Goal: Transaction & Acquisition: Book appointment/travel/reservation

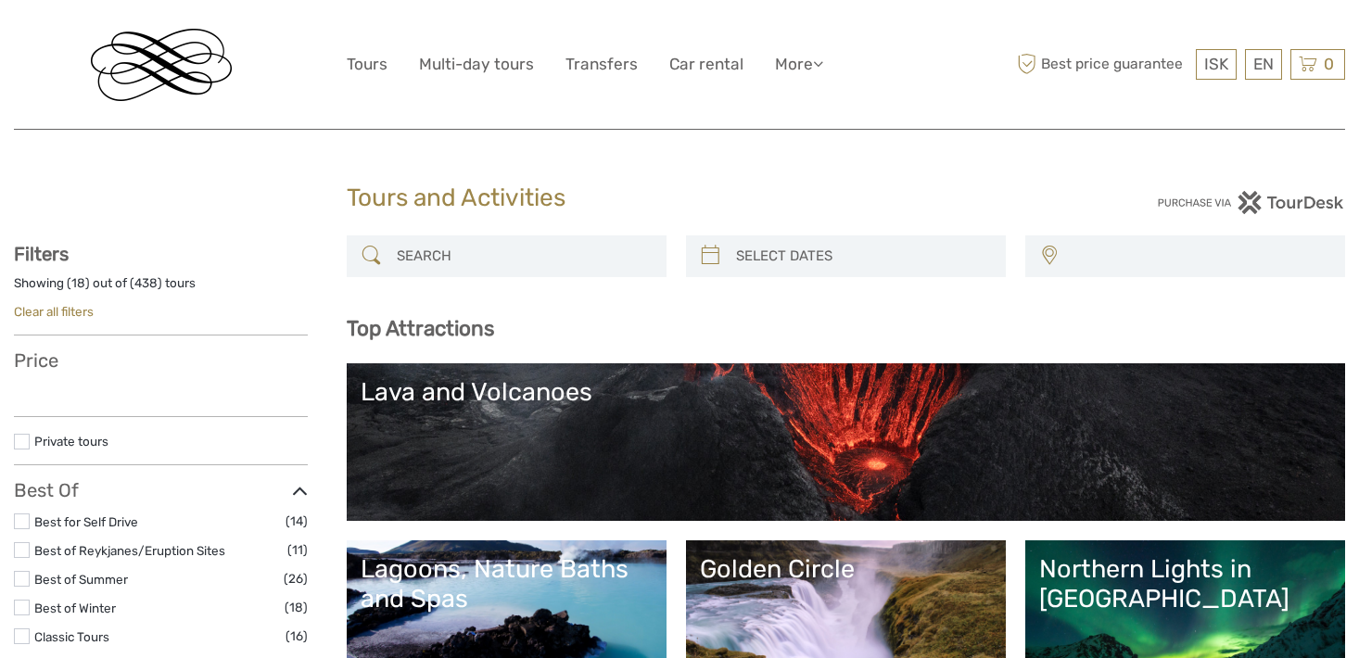
select select
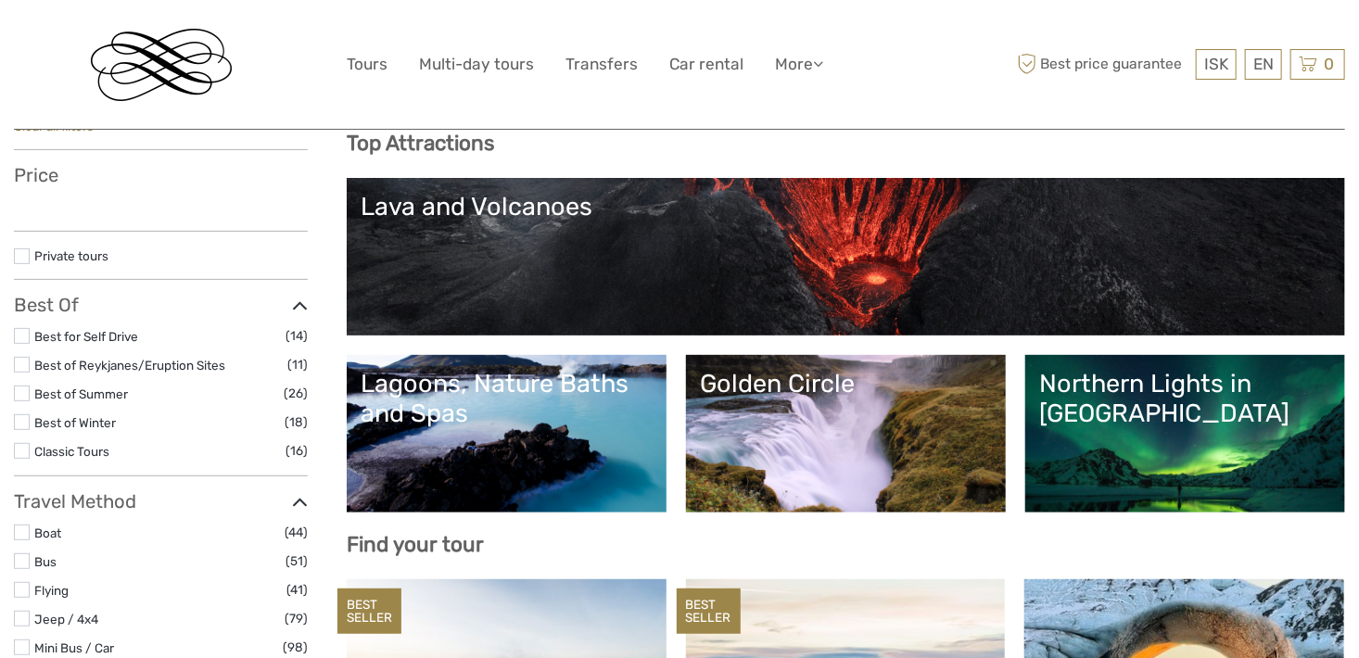
select select
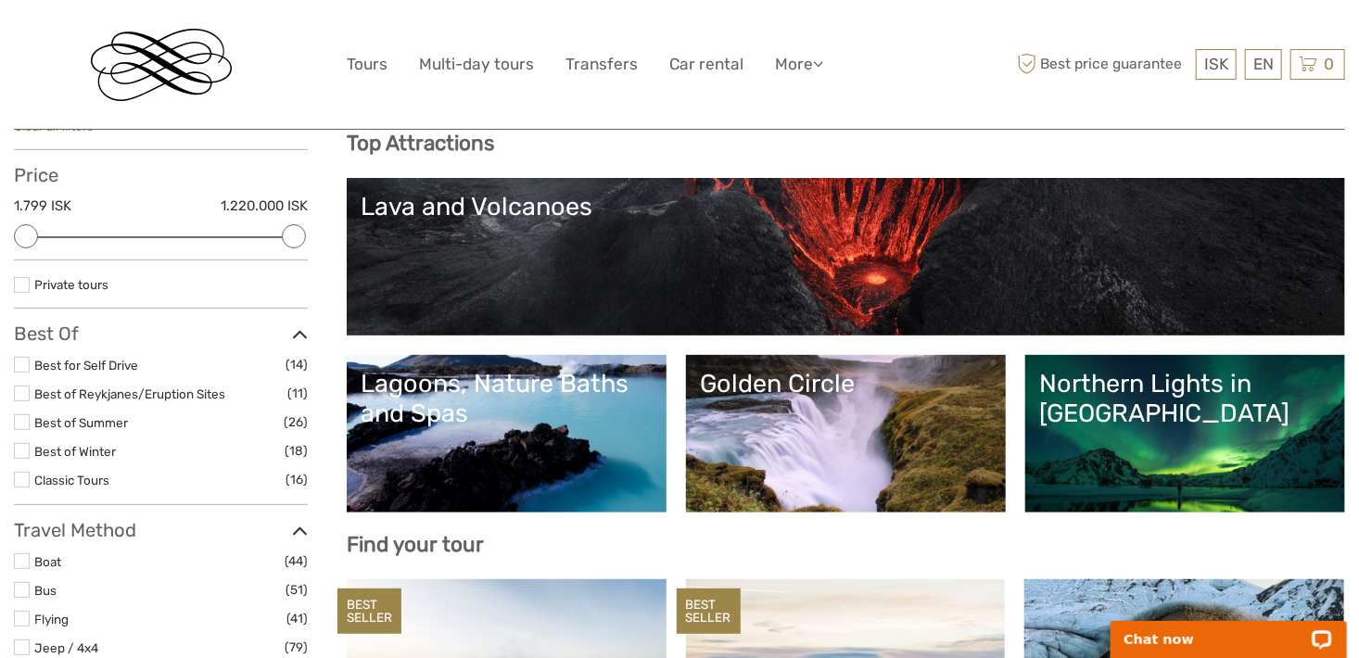
click at [1184, 397] on div "Northern Lights in [GEOGRAPHIC_DATA]" at bounding box center [1185, 399] width 292 height 60
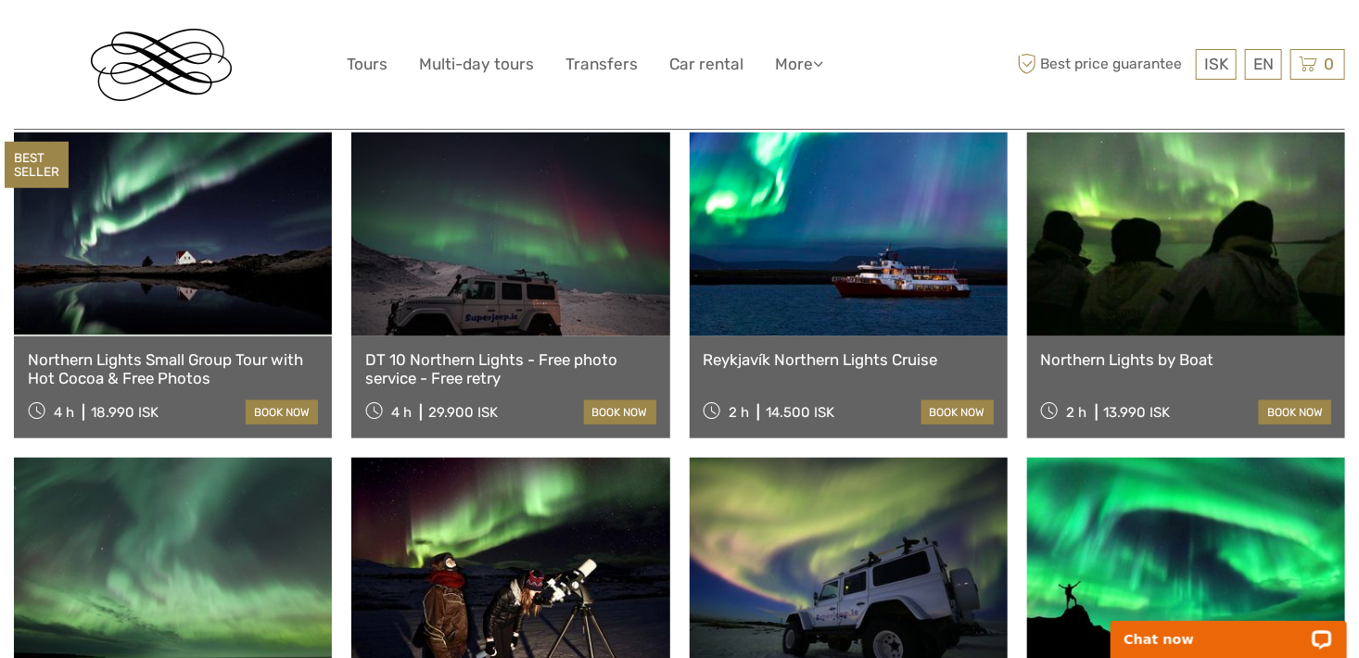
scroll to position [649, 0]
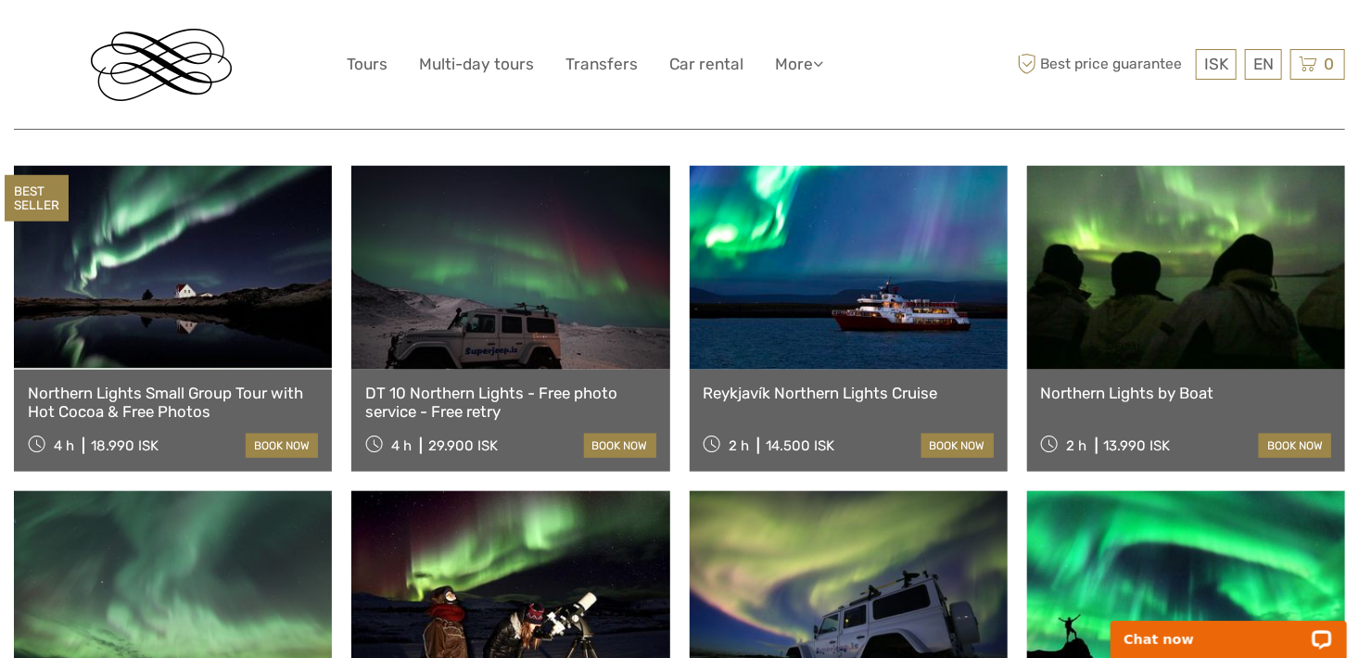
click at [1129, 384] on link "Northern Lights by Boat" at bounding box center [1186, 393] width 290 height 19
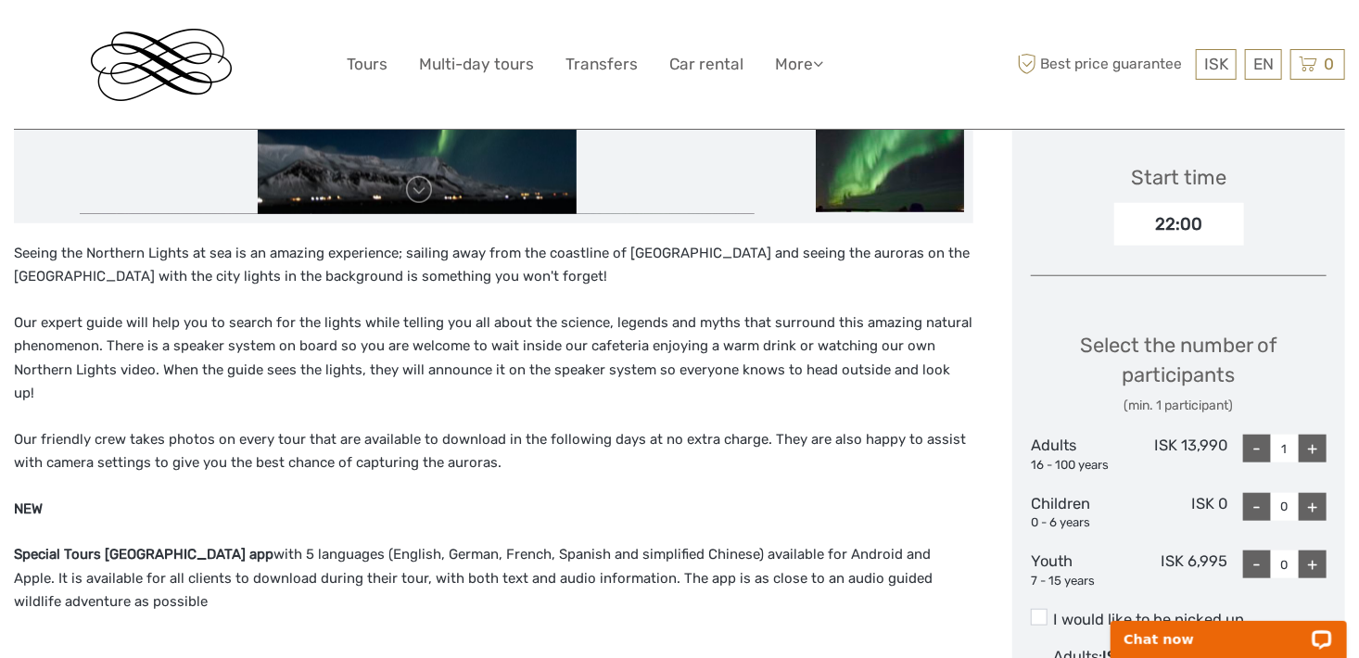
scroll to position [556, 0]
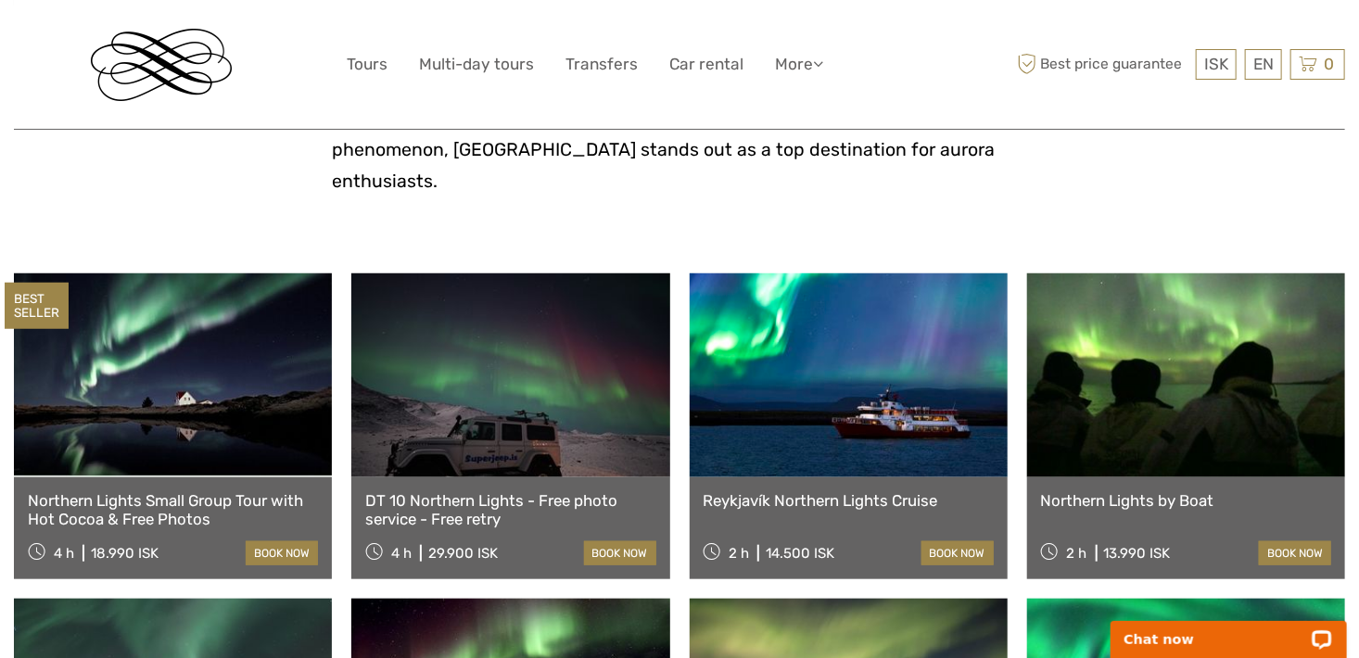
scroll to position [510, 0]
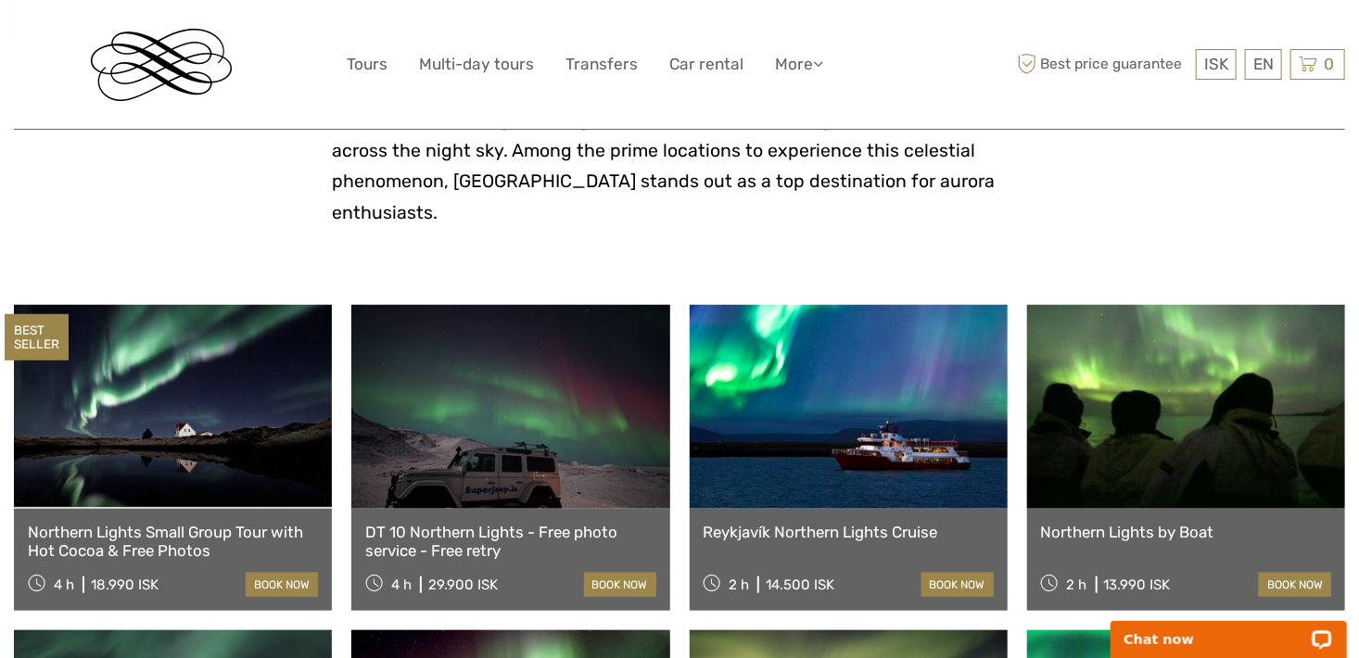
click at [828, 523] on link "Reykjavík Northern Lights Cruise" at bounding box center [848, 532] width 290 height 19
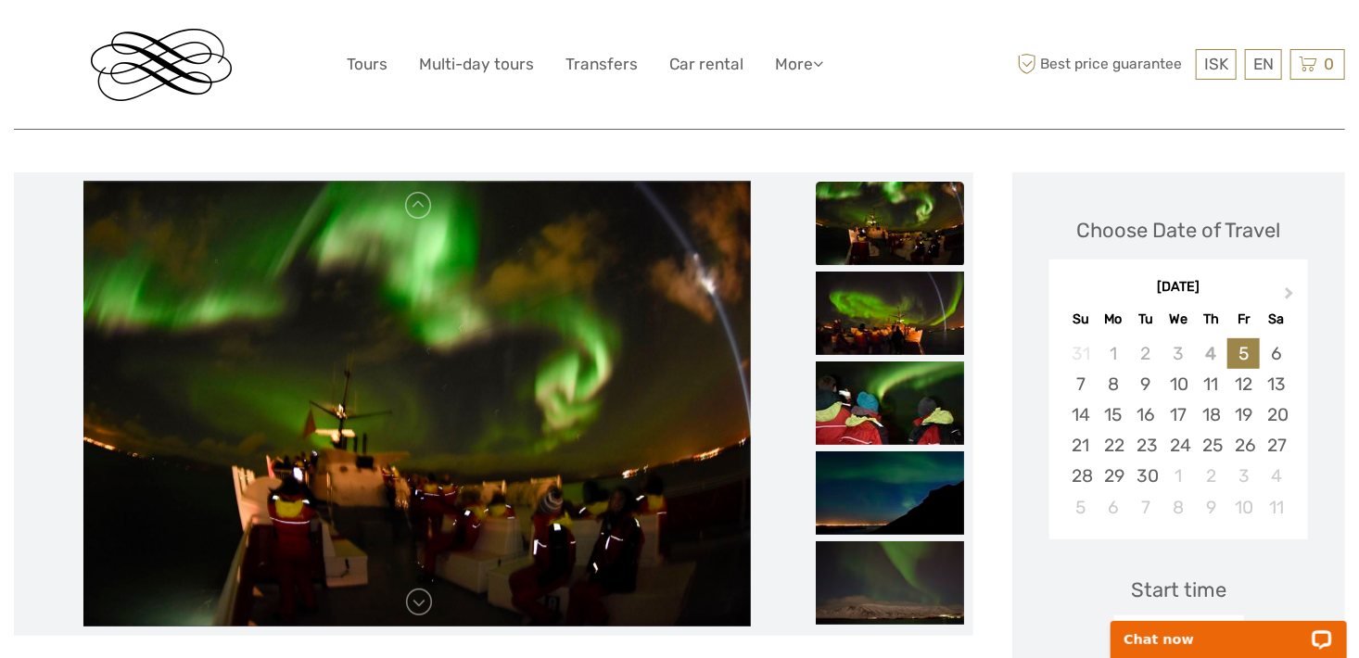
scroll to position [185, 0]
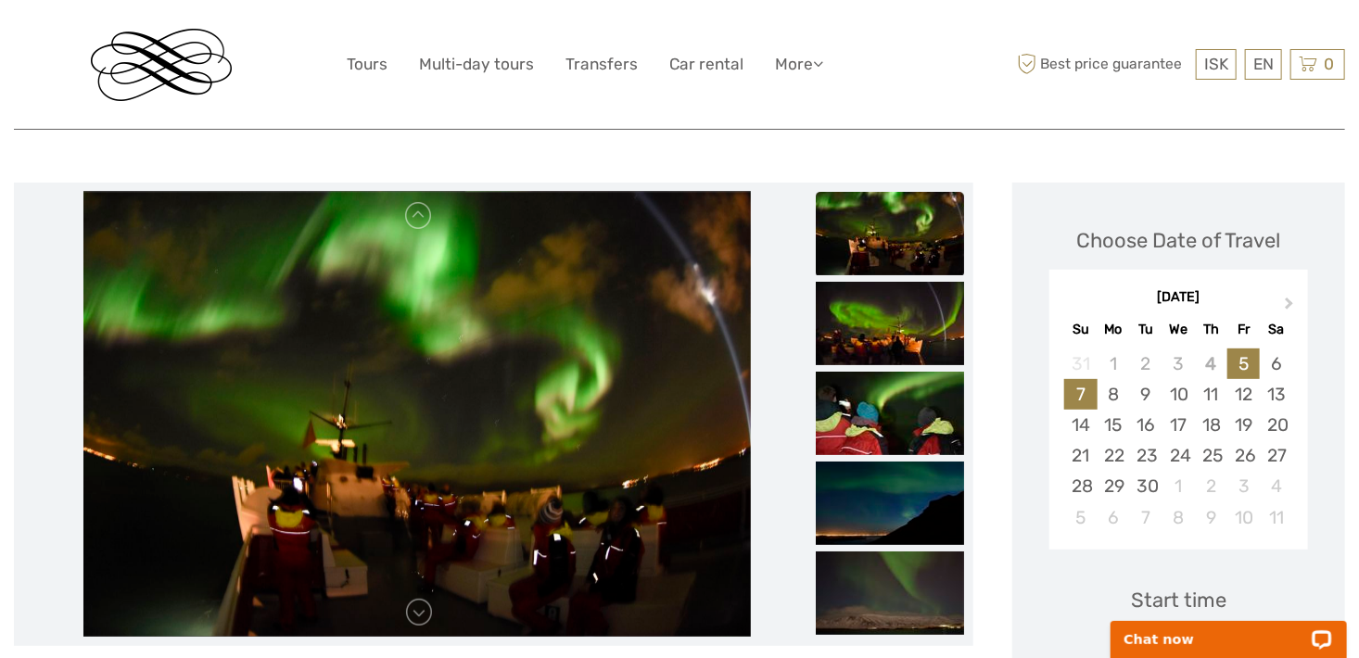
click at [1083, 395] on div "7" at bounding box center [1080, 394] width 32 height 31
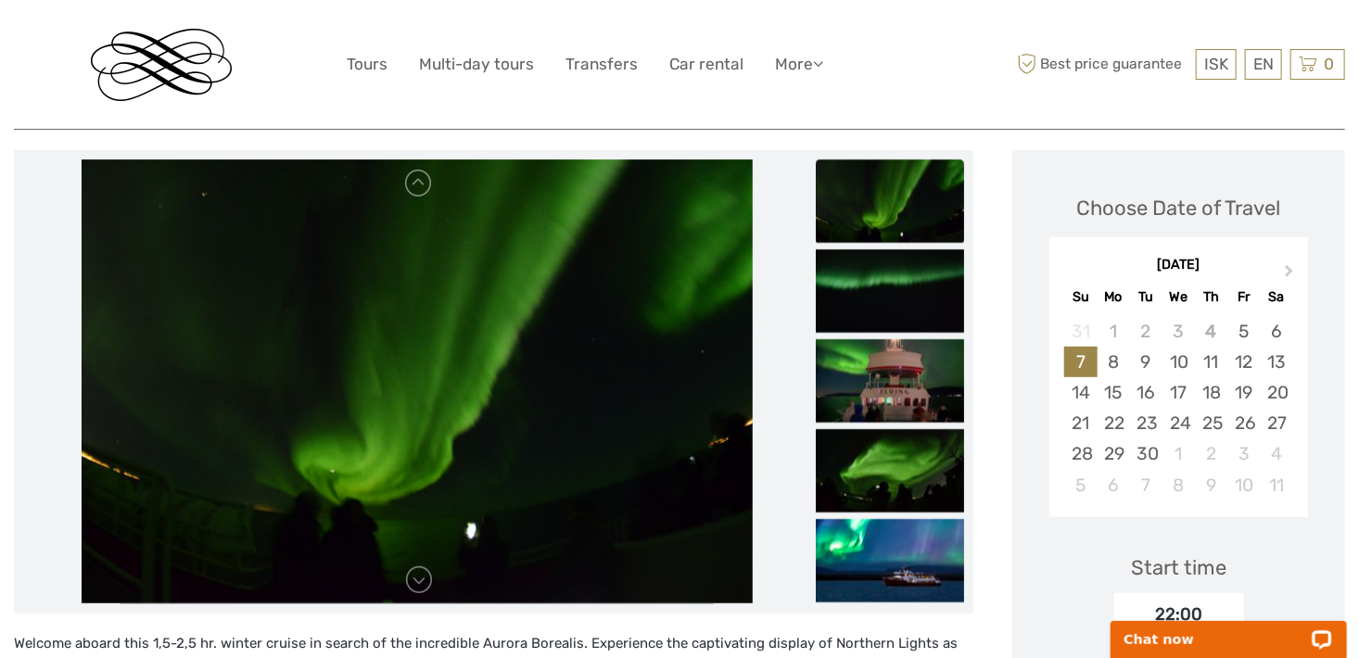
scroll to position [278, 0]
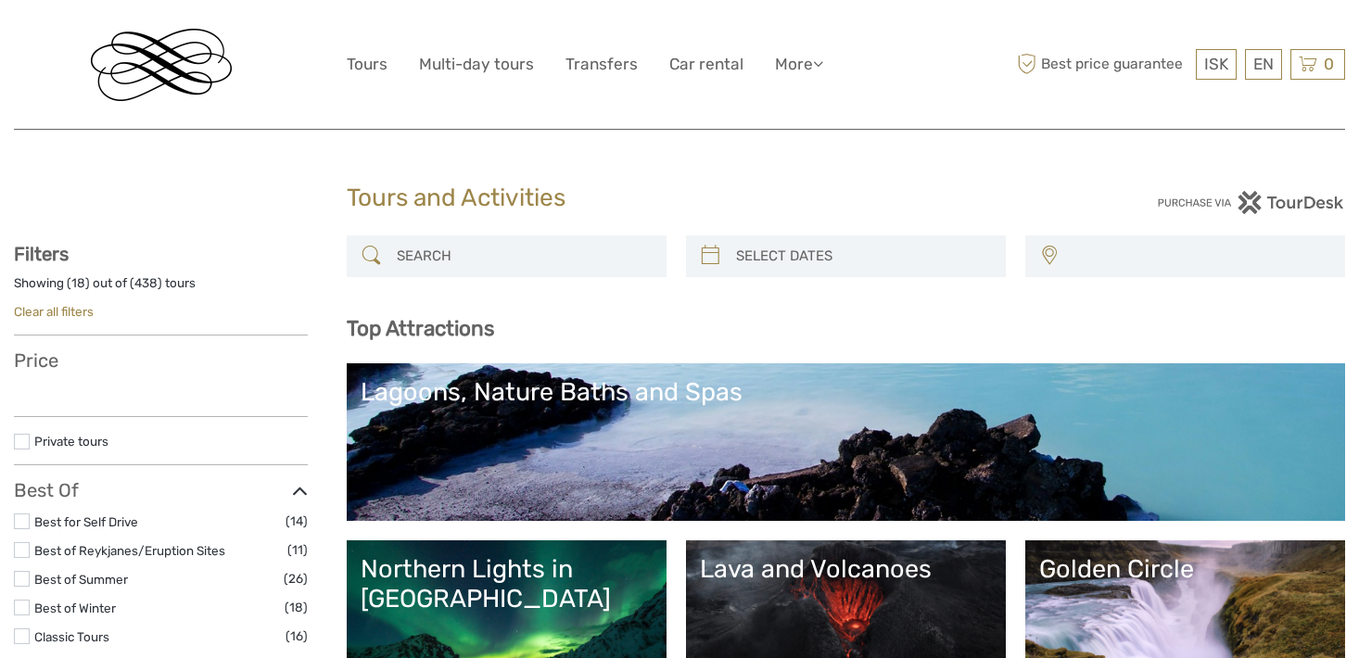
select select
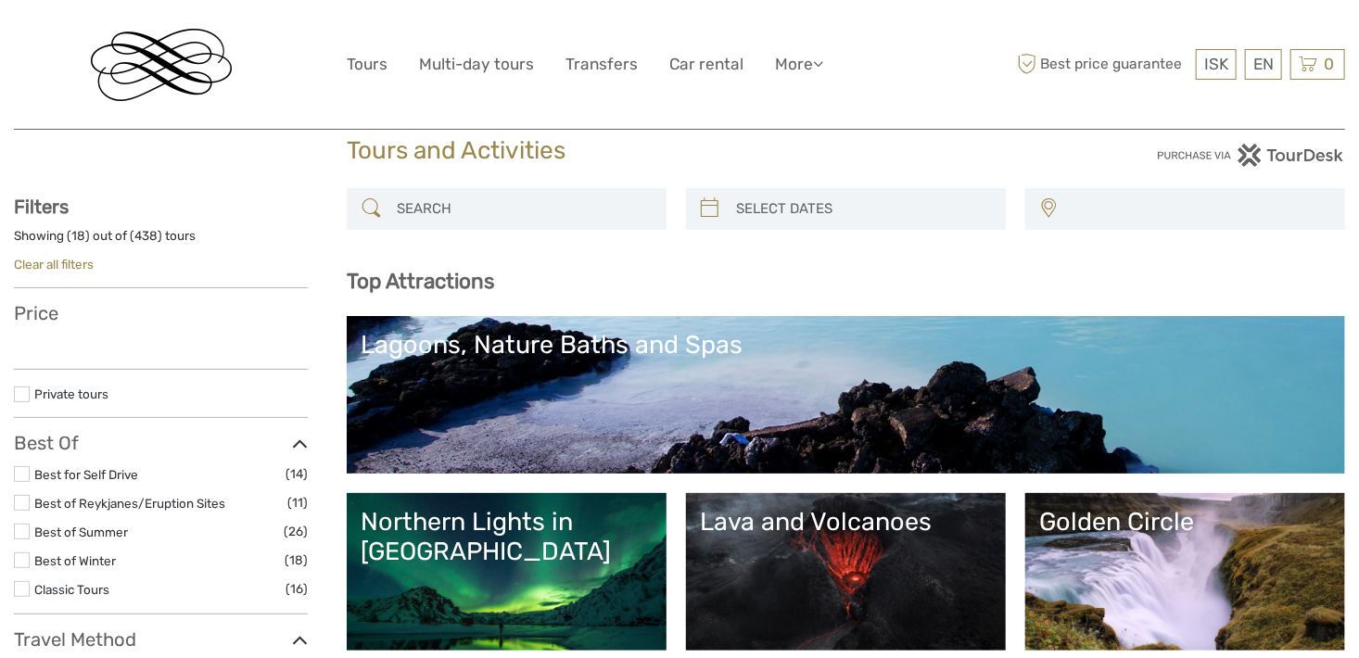
select select
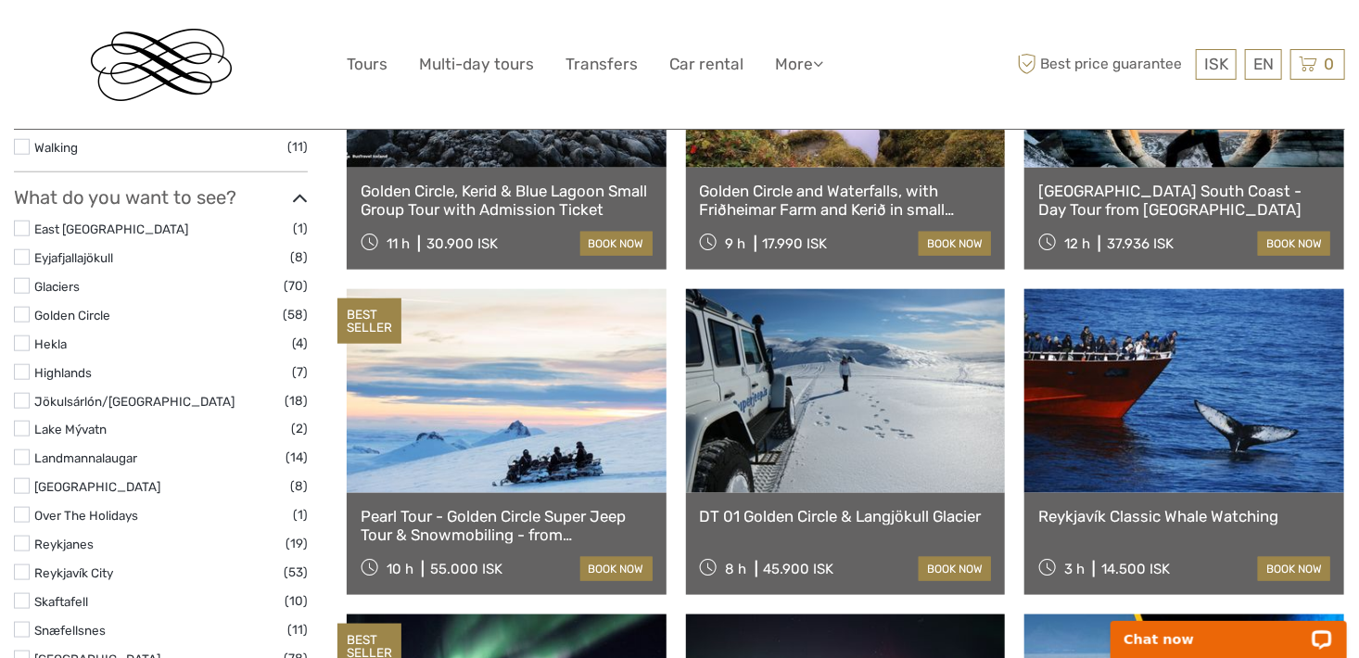
scroll to position [834, 0]
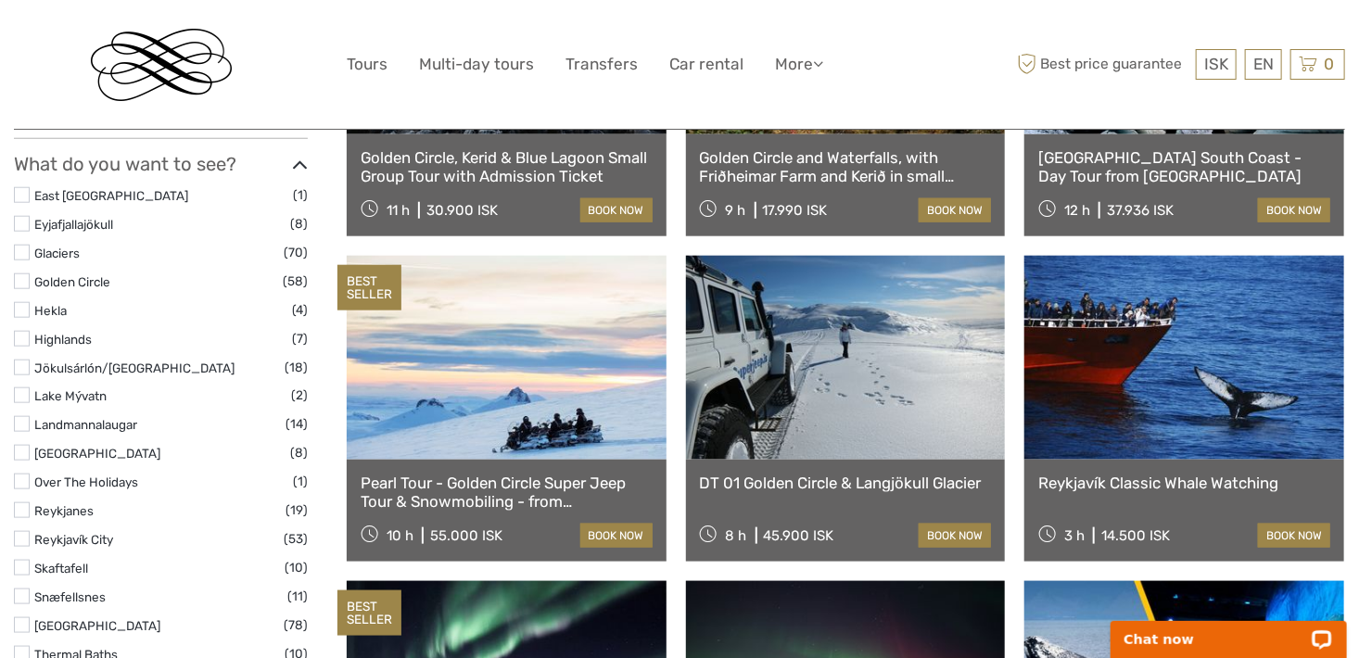
click at [26, 284] on label at bounding box center [22, 281] width 16 height 16
click at [0, 0] on input "checkbox" at bounding box center [0, 0] width 0 height 0
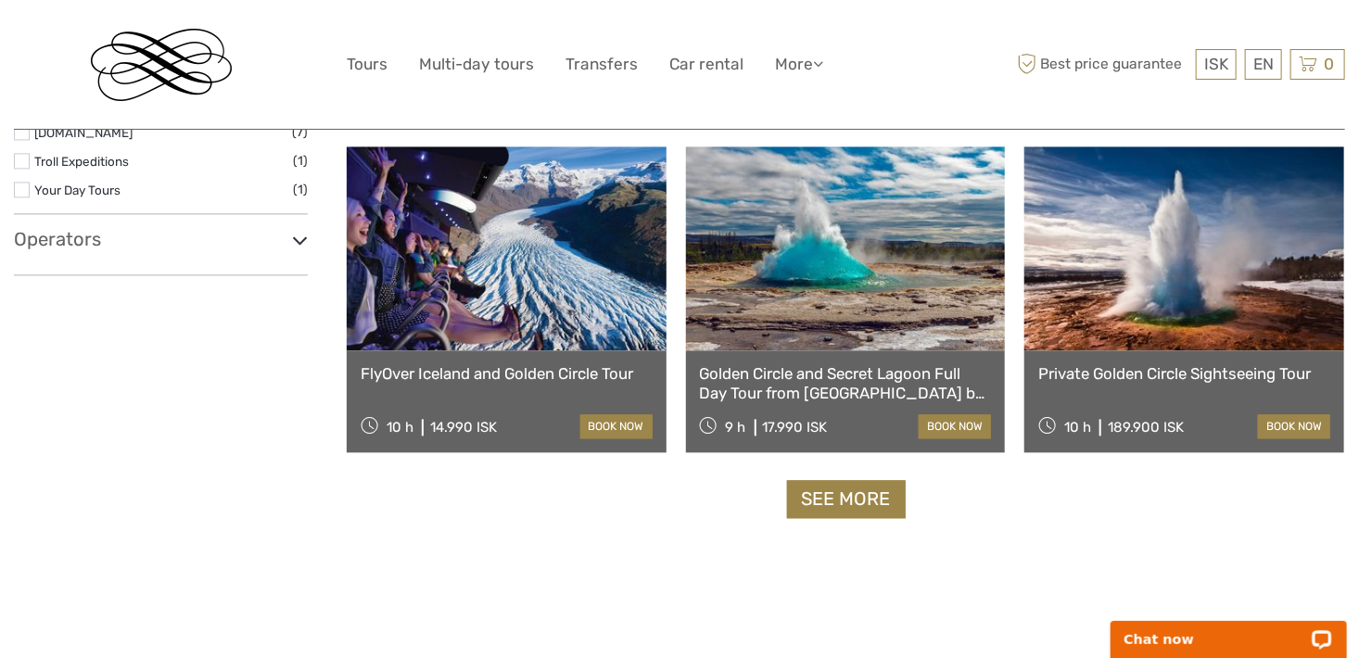
scroll to position [1865, 0]
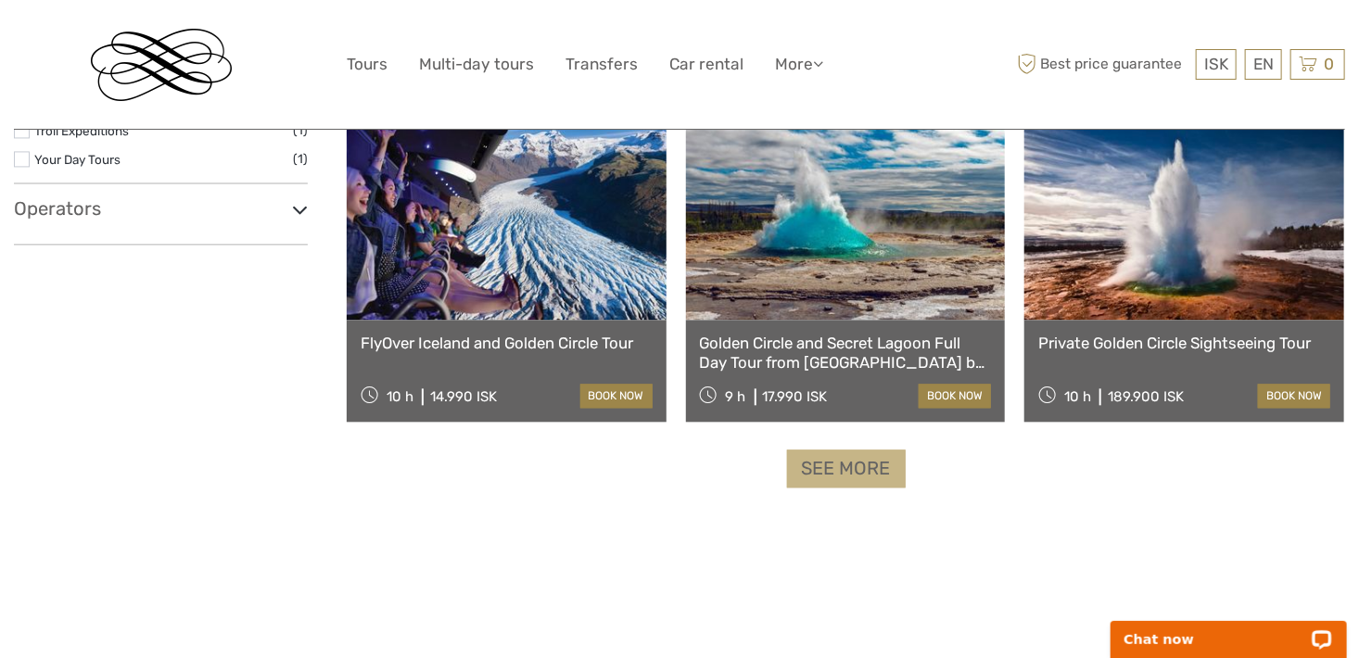
click at [850, 473] on link "See more" at bounding box center [846, 468] width 119 height 38
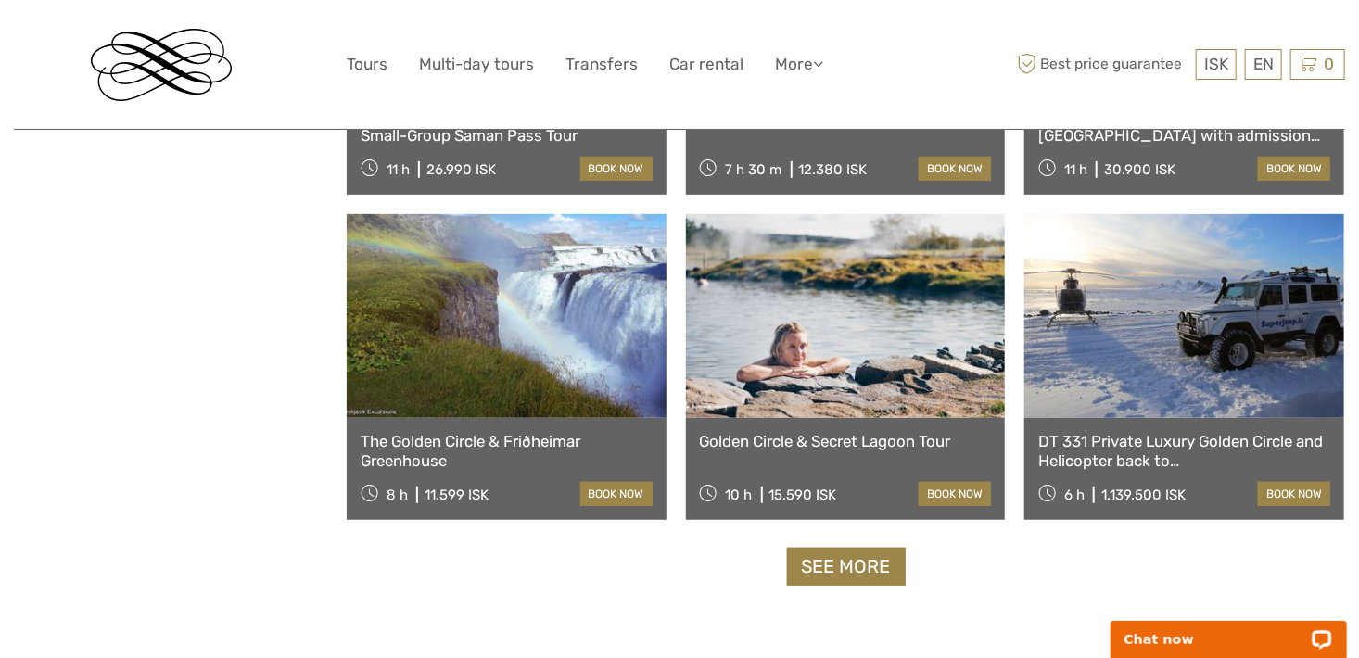
scroll to position [3811, 0]
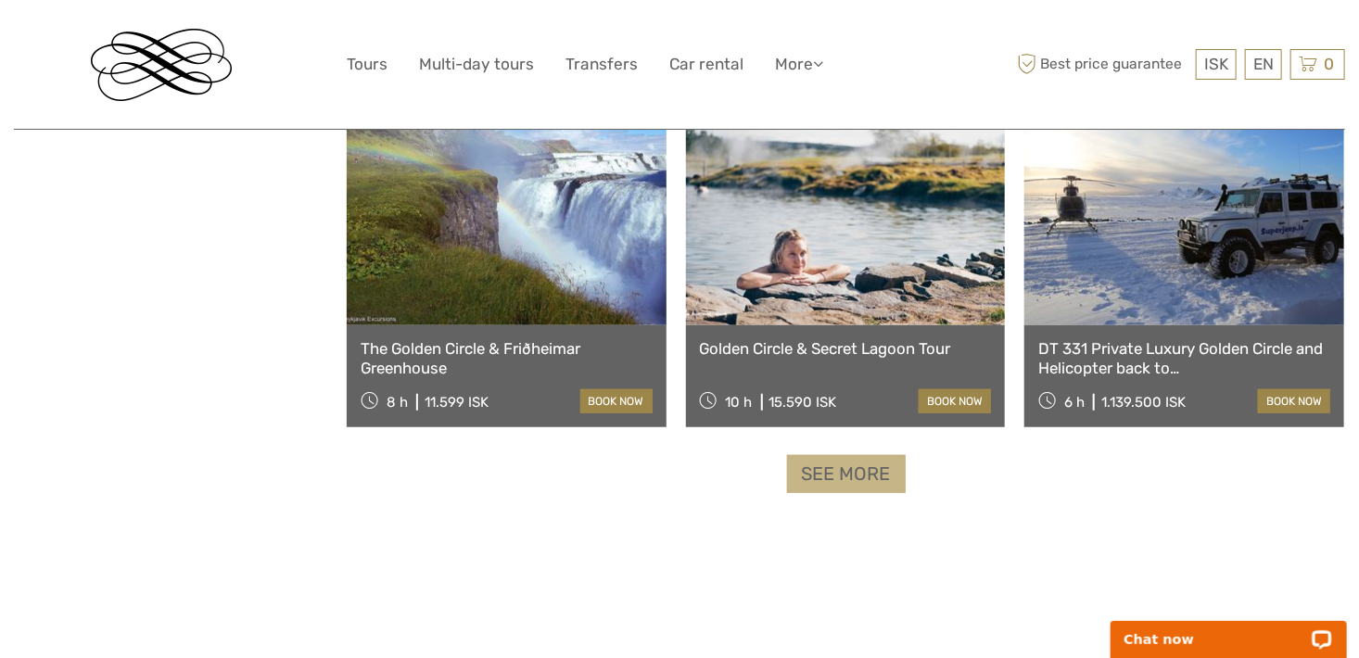
click at [847, 462] on link "See more" at bounding box center [846, 474] width 119 height 38
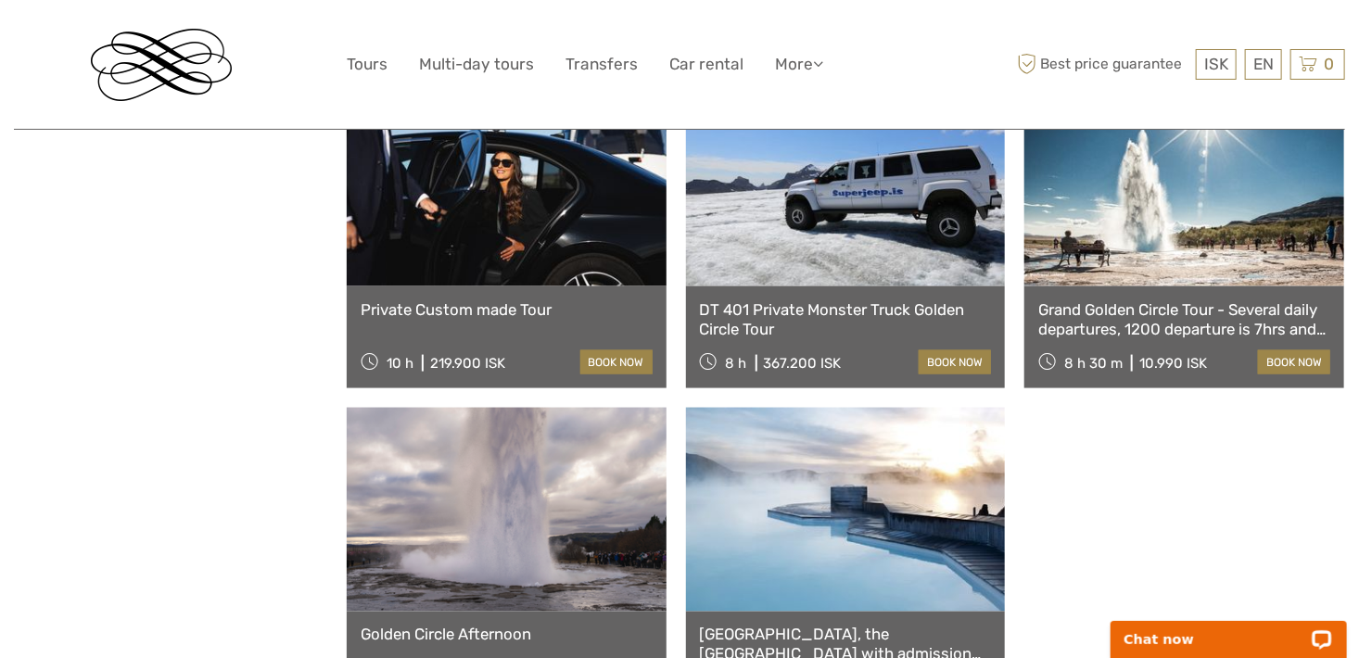
scroll to position [4460, 0]
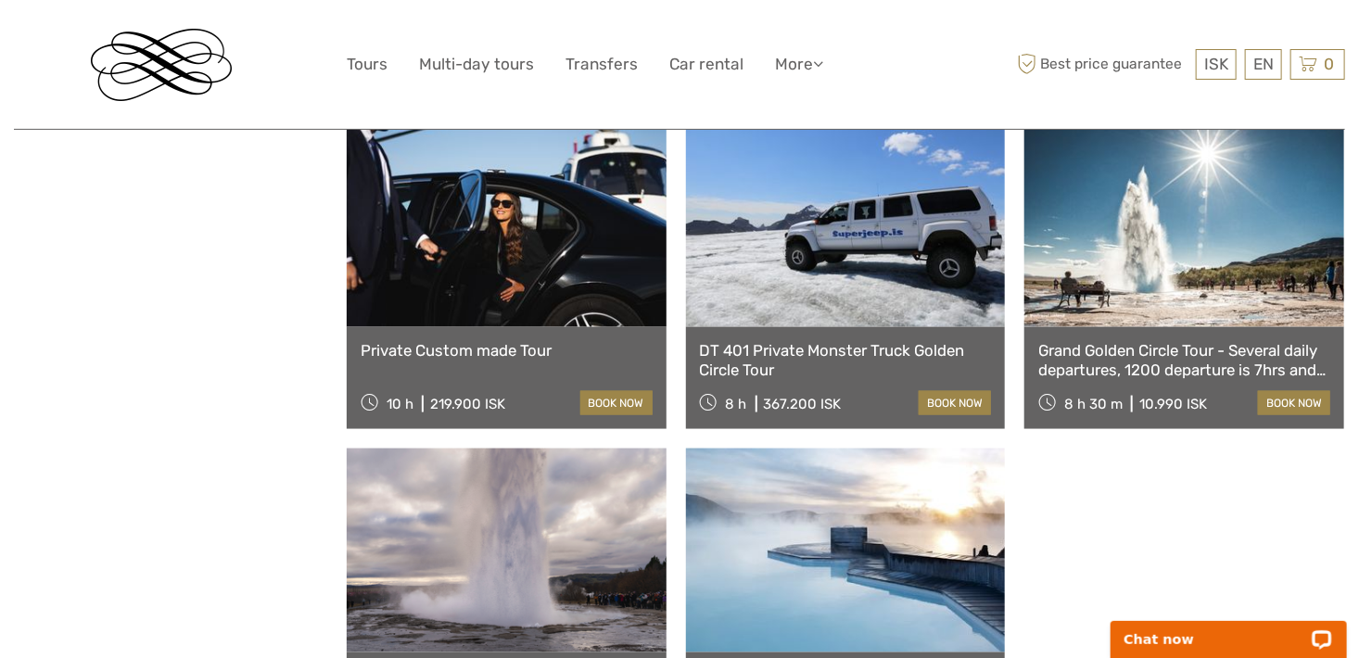
click at [1182, 348] on link "Grand Golden Circle Tour - Several daily departures, 1200 departure is 7hrs and…" at bounding box center [1184, 360] width 292 height 38
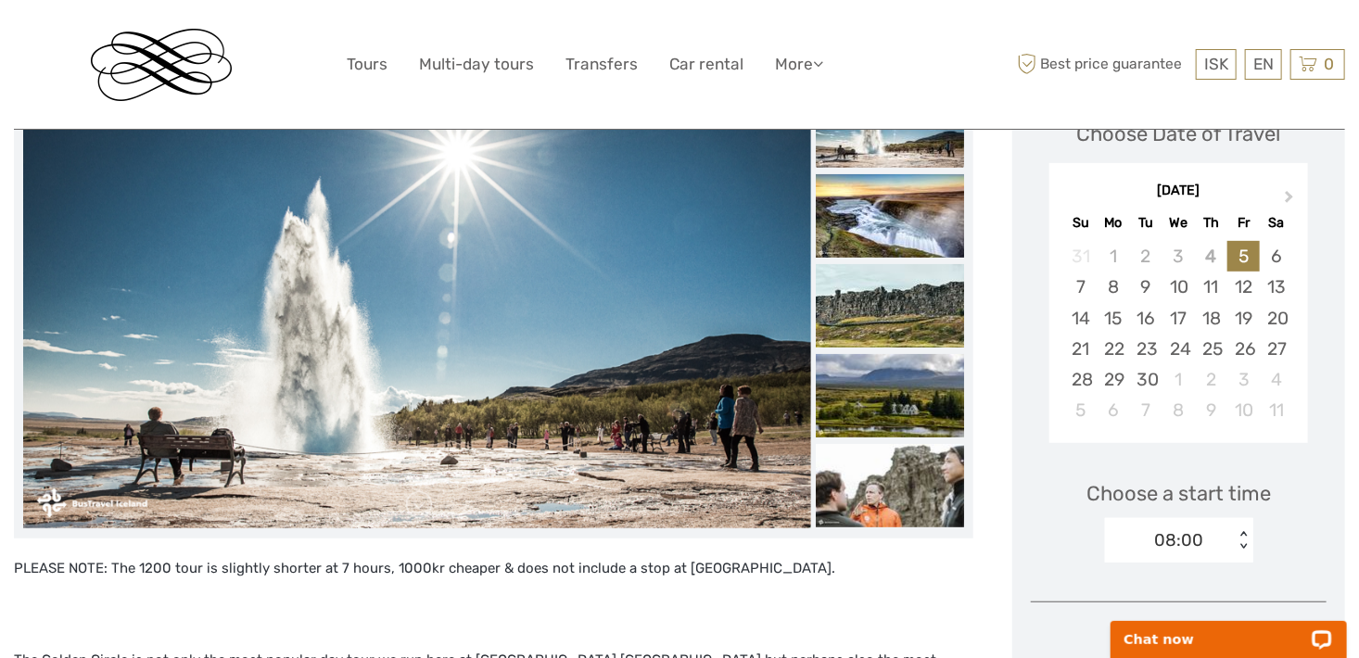
scroll to position [278, 0]
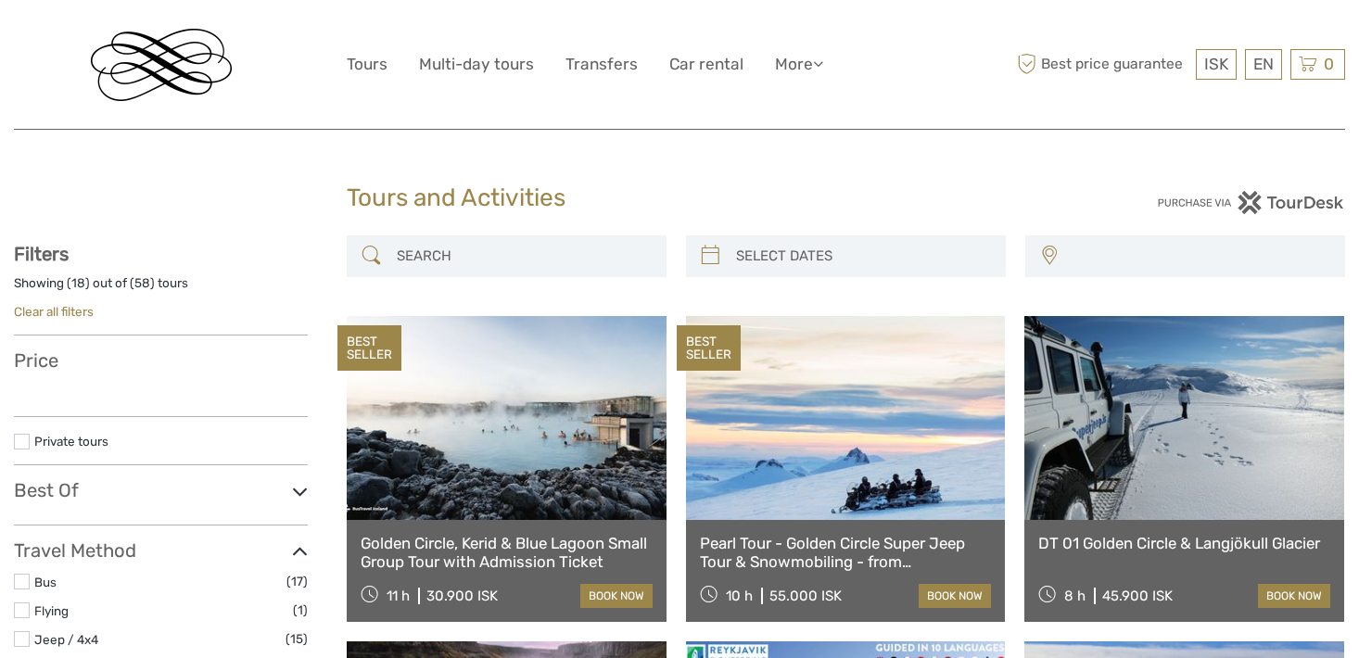
select select
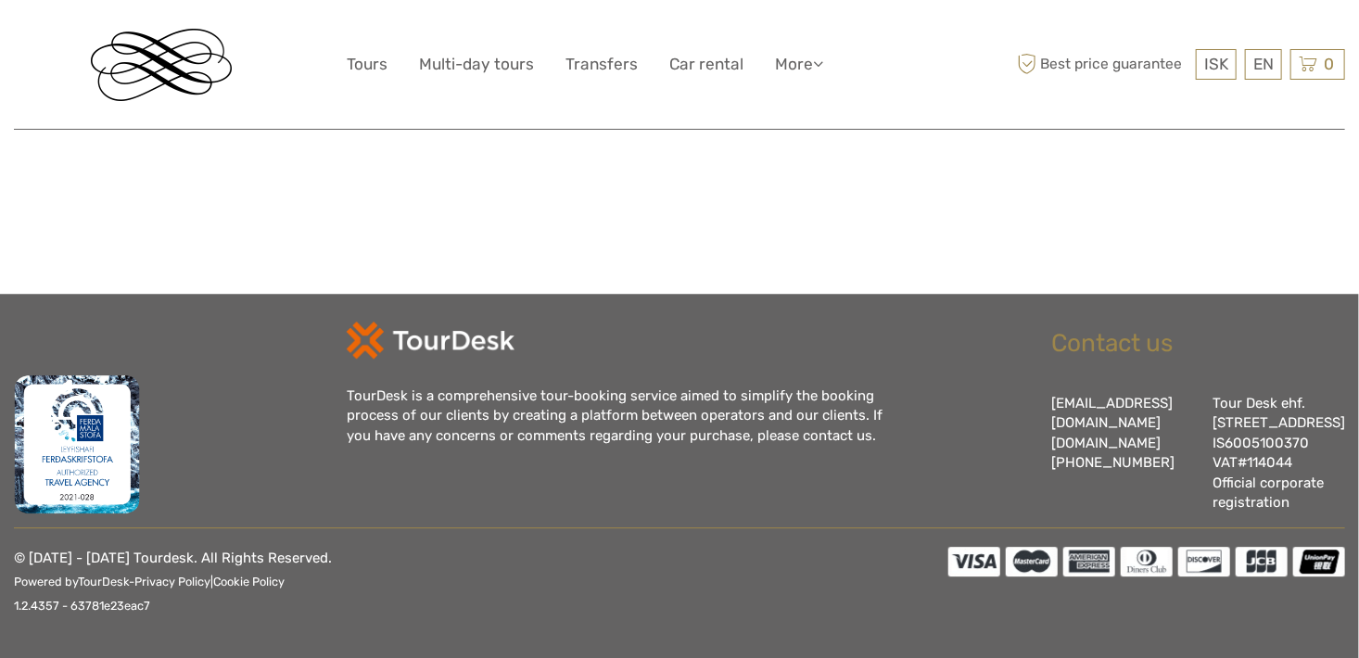
select select
